Goal: Task Accomplishment & Management: Use online tool/utility

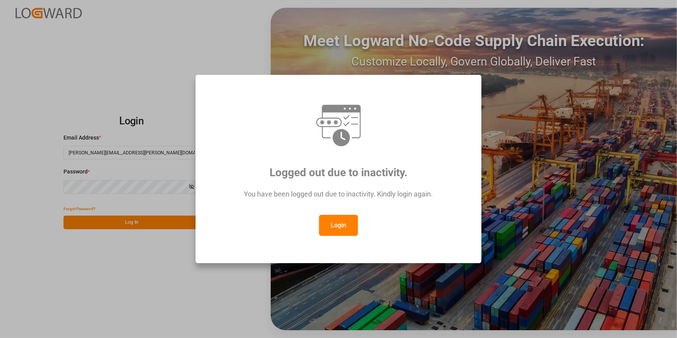
click at [332, 232] on button "Login" at bounding box center [338, 225] width 39 height 21
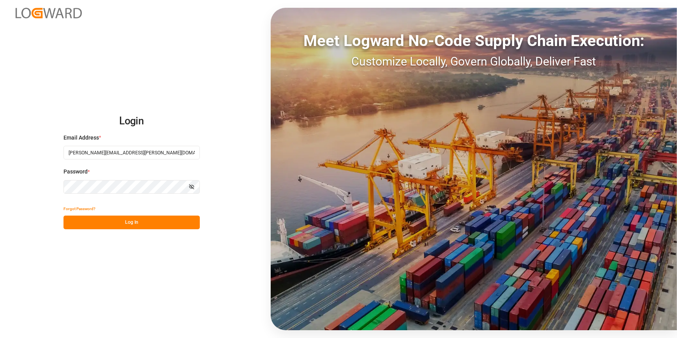
click at [145, 226] on button "Log In" at bounding box center [131, 222] width 136 height 14
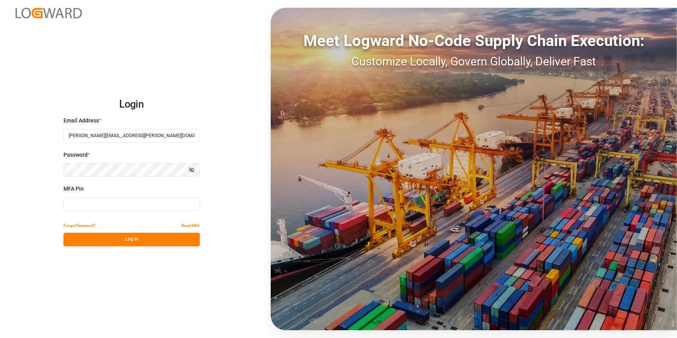
click at [64, 208] on input at bounding box center [131, 204] width 136 height 14
type input "553677"
click at [139, 239] on button "Log In" at bounding box center [131, 240] width 136 height 14
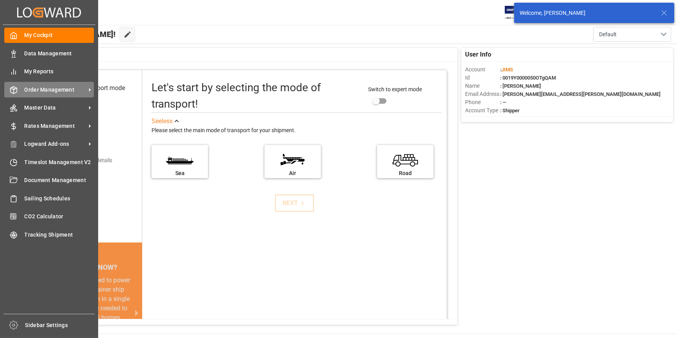
click at [58, 90] on span "Order Management" at bounding box center [56, 90] width 62 height 8
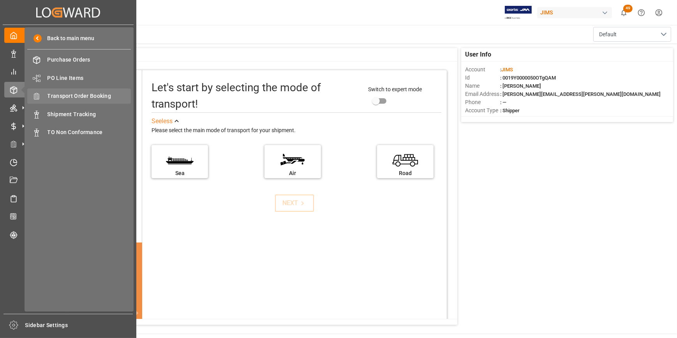
click at [83, 97] on span "Transport Order Booking" at bounding box center [90, 96] width 84 height 8
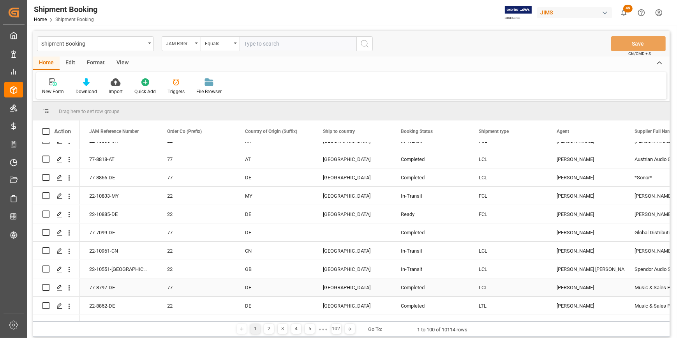
scroll to position [35, 0]
